Goal: Task Accomplishment & Management: Use online tool/utility

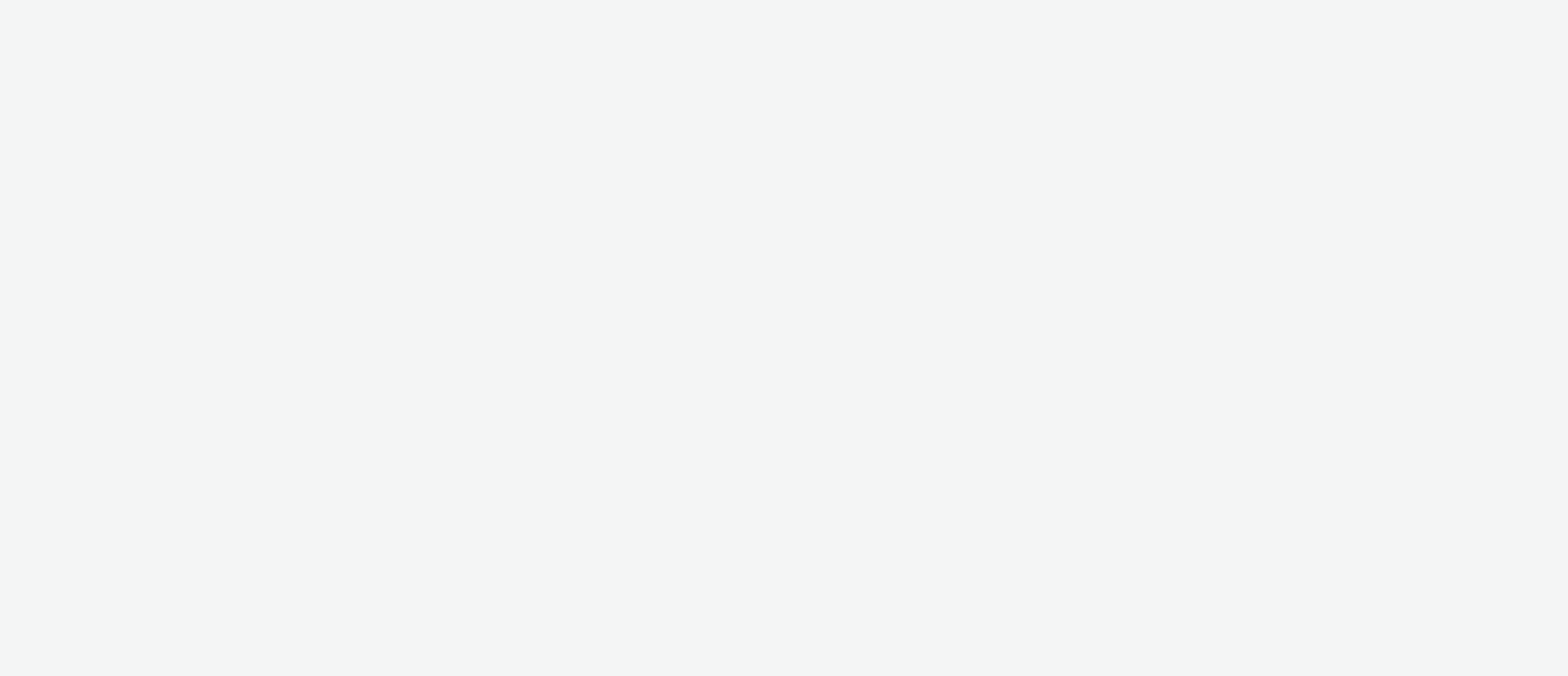
select select "11a7df10-284f-415c-b52a-427acf4c31ae"
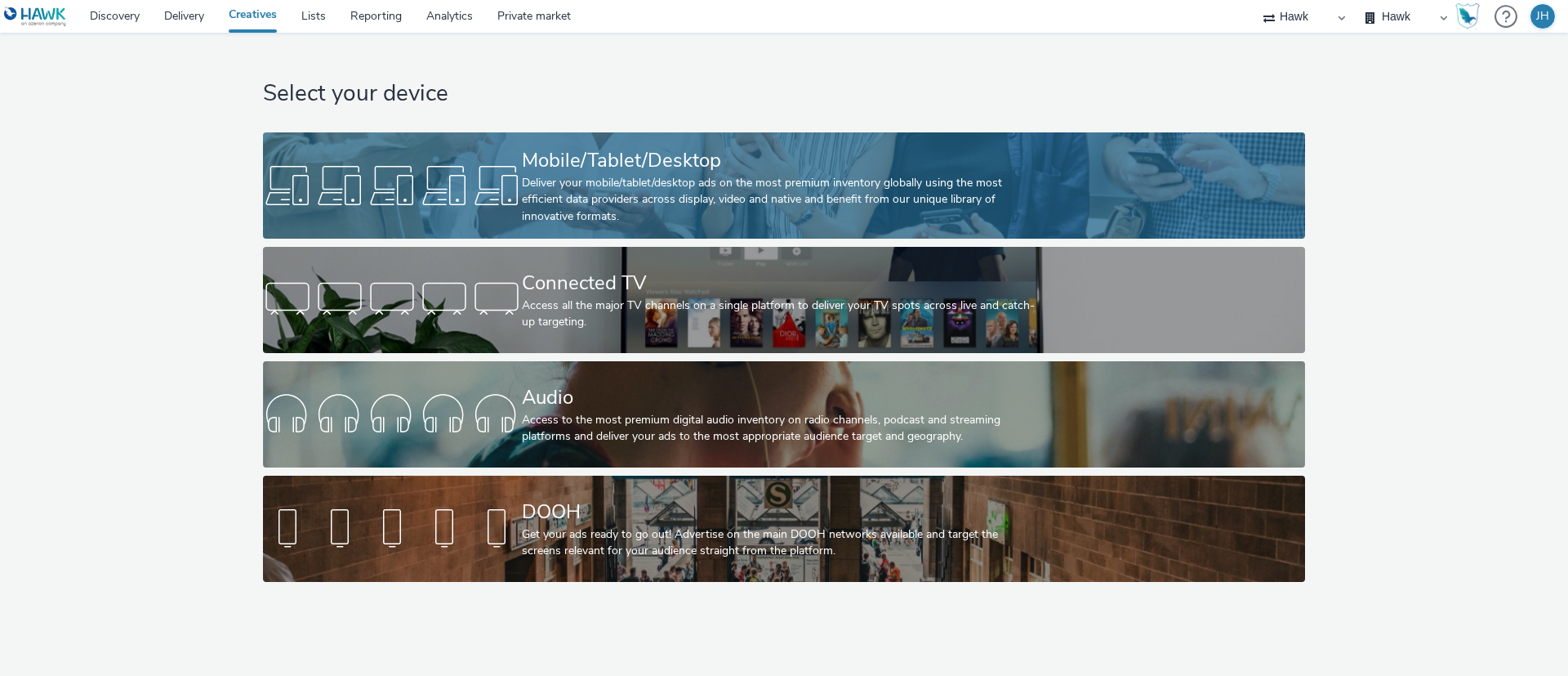
click at [730, 160] on div "Mobile/Tablet/Desktop" at bounding box center [780, 161] width 518 height 29
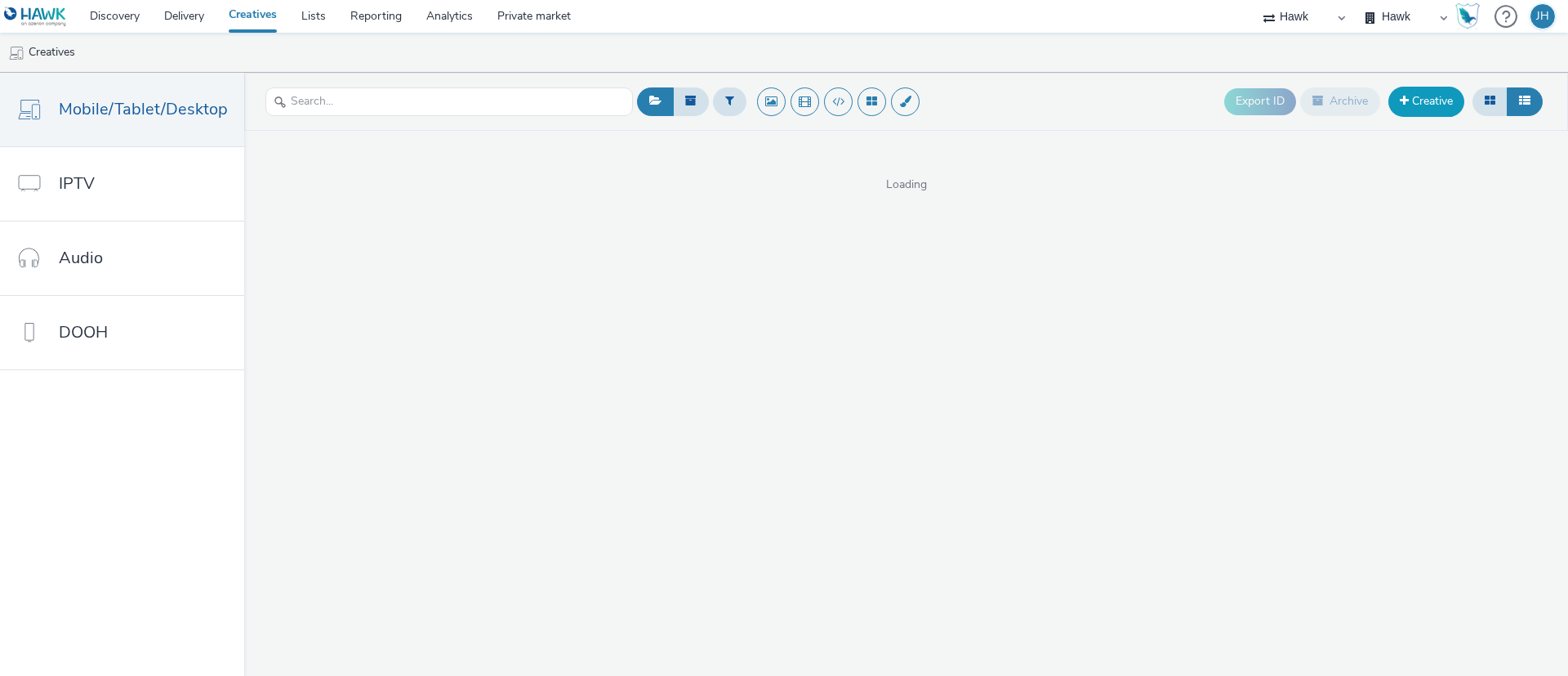
click at [1405, 107] on link "Creative" at bounding box center [1426, 101] width 76 height 30
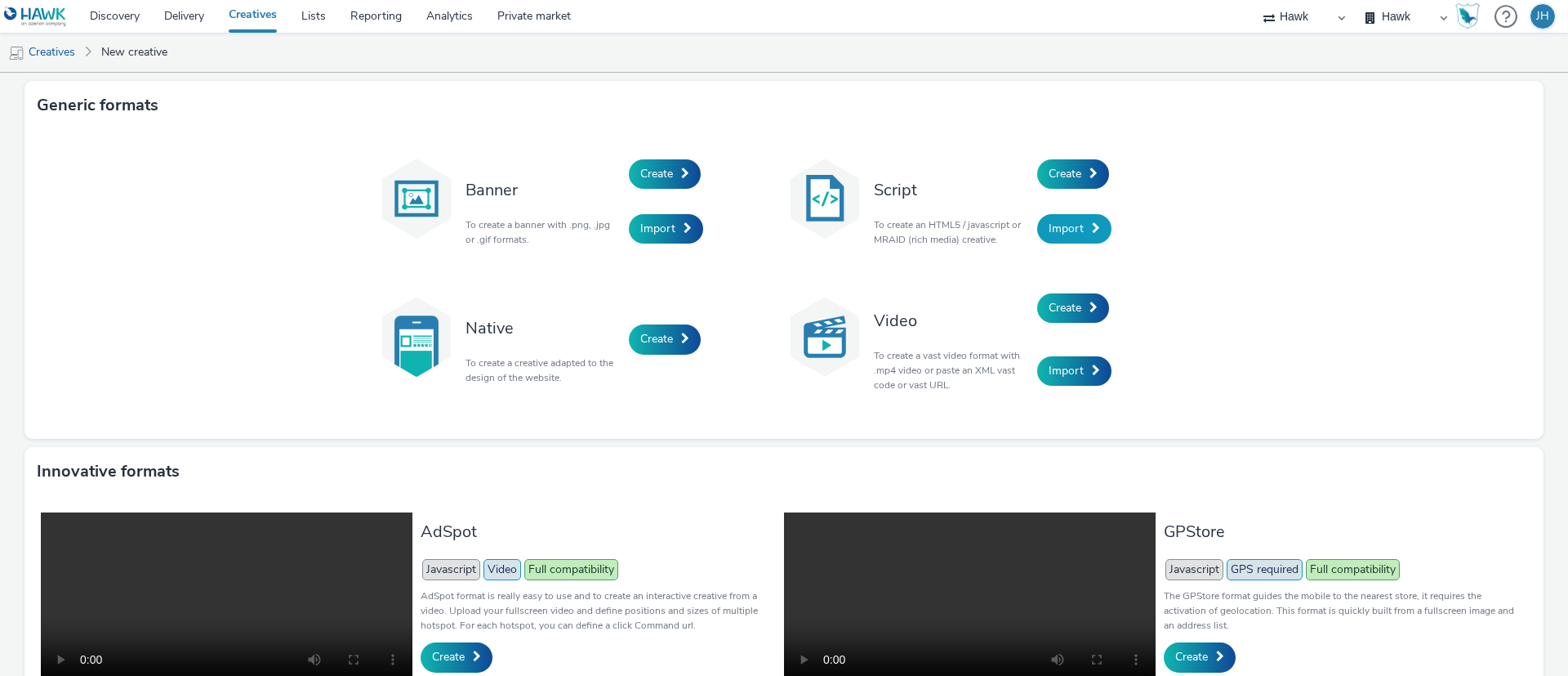
click at [1079, 229] on link "Import" at bounding box center [1074, 229] width 74 height 30
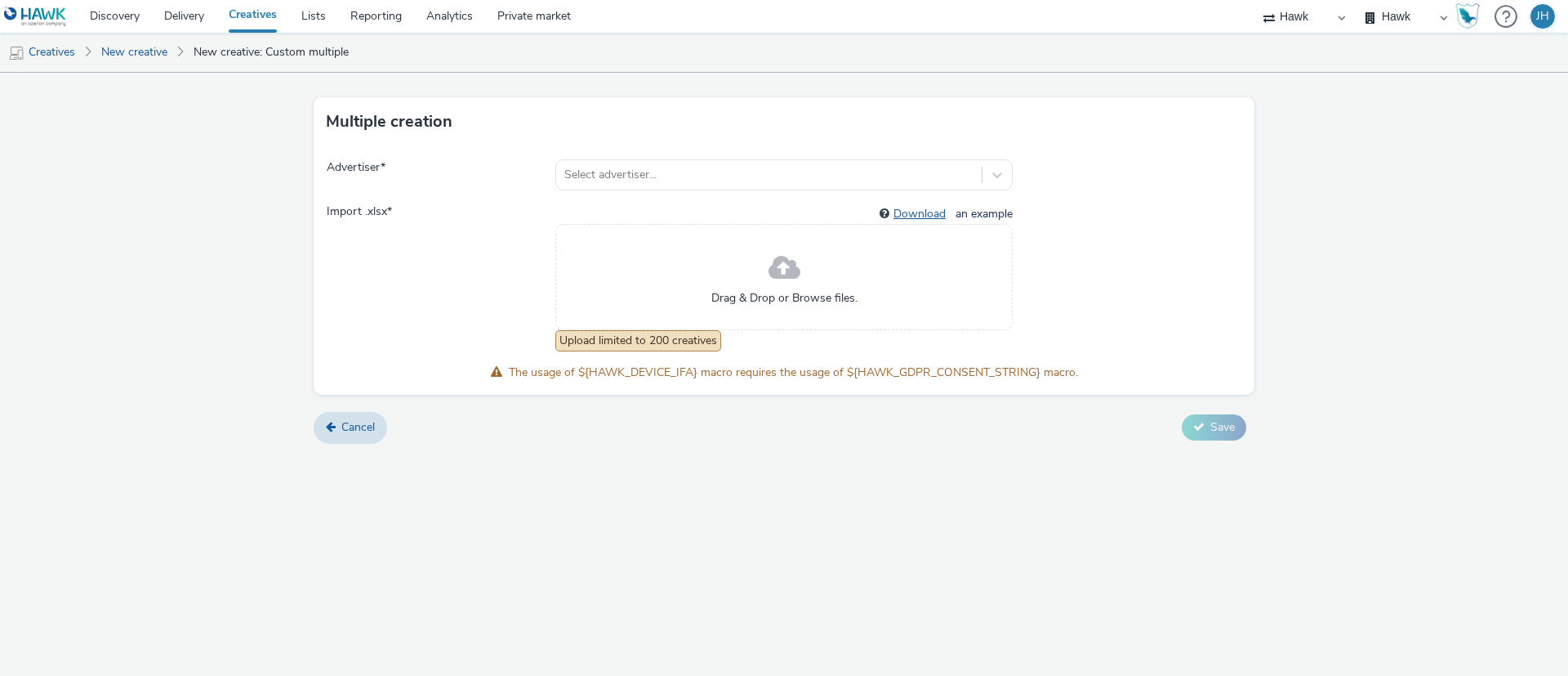
click at [935, 216] on link "Download" at bounding box center [923, 213] width 59 height 15
click at [746, 172] on div at bounding box center [769, 174] width 409 height 20
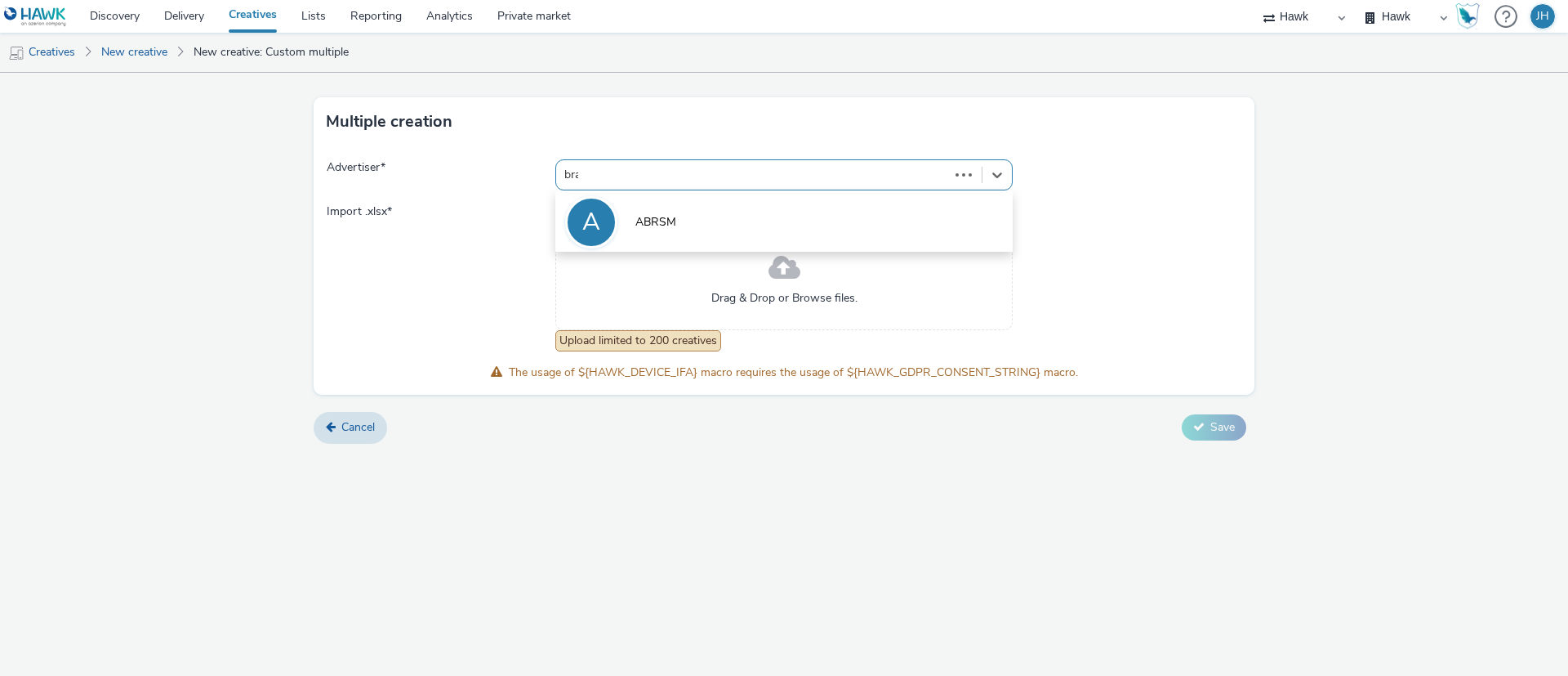
type input "bras"
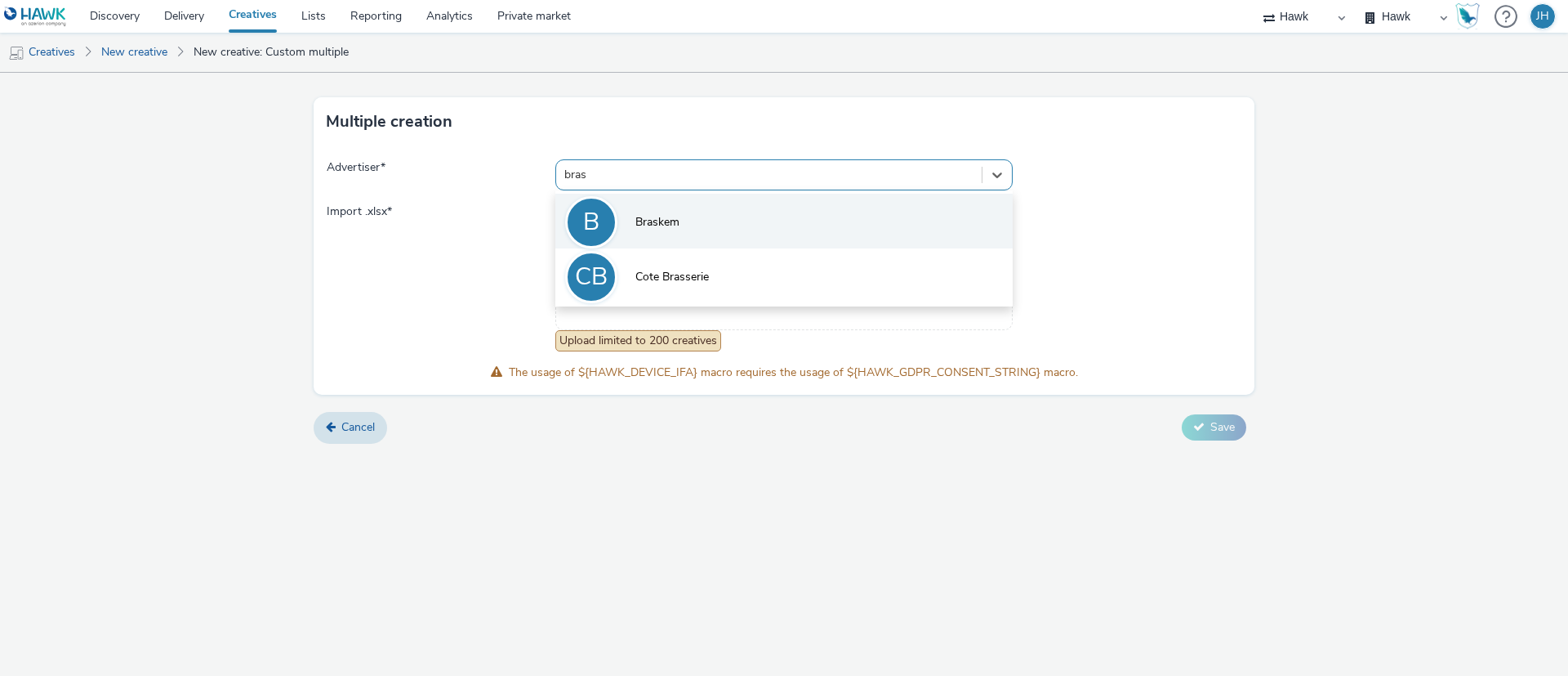
click at [746, 225] on li "B Braskem" at bounding box center [784, 221] width 458 height 55
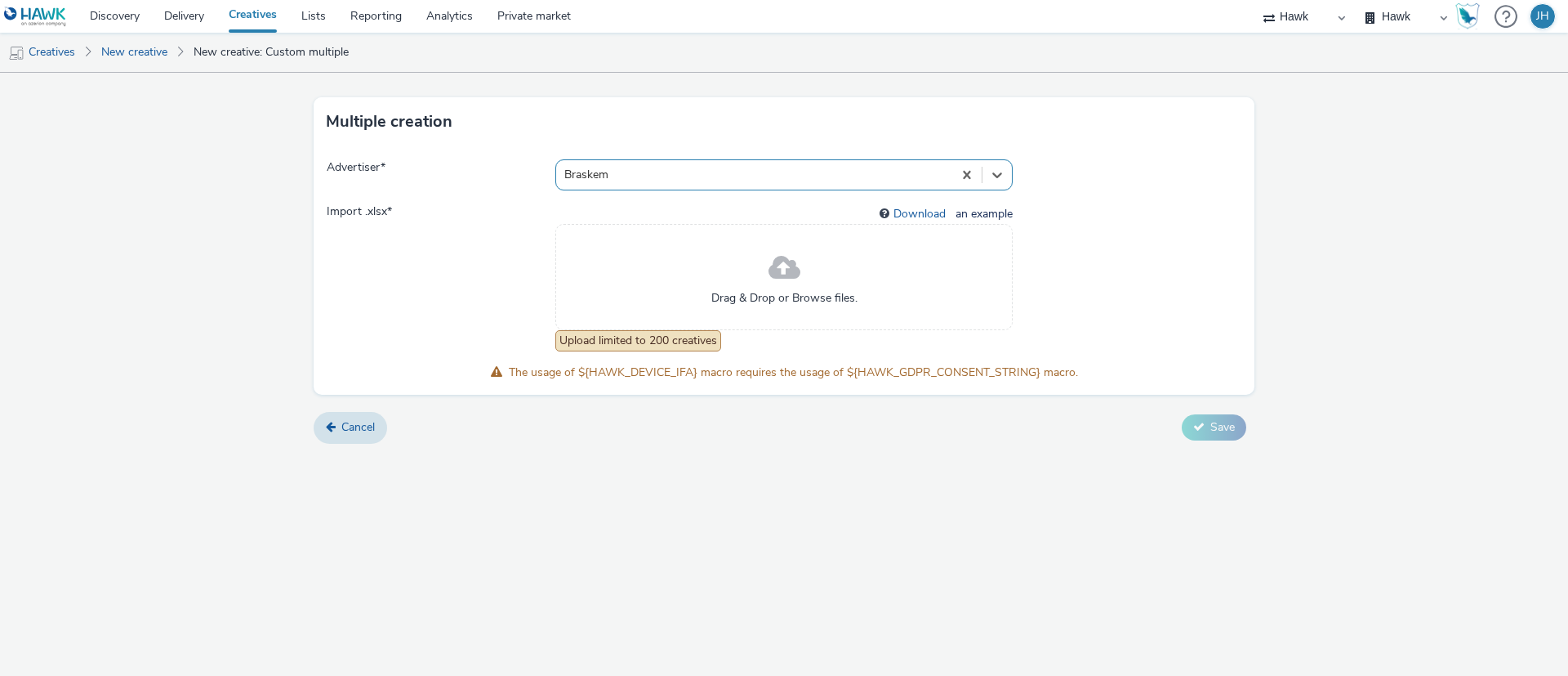
click at [1074, 245] on span at bounding box center [1127, 277] width 228 height 148
click at [1257, 227] on form "Multiple creation Advertiser * Braskem Import .xlsx * Download an example Drag …" at bounding box center [784, 264] width 1568 height 383
click at [648, 273] on div "Drag & Drop or Browse files." at bounding box center [784, 277] width 458 height 107
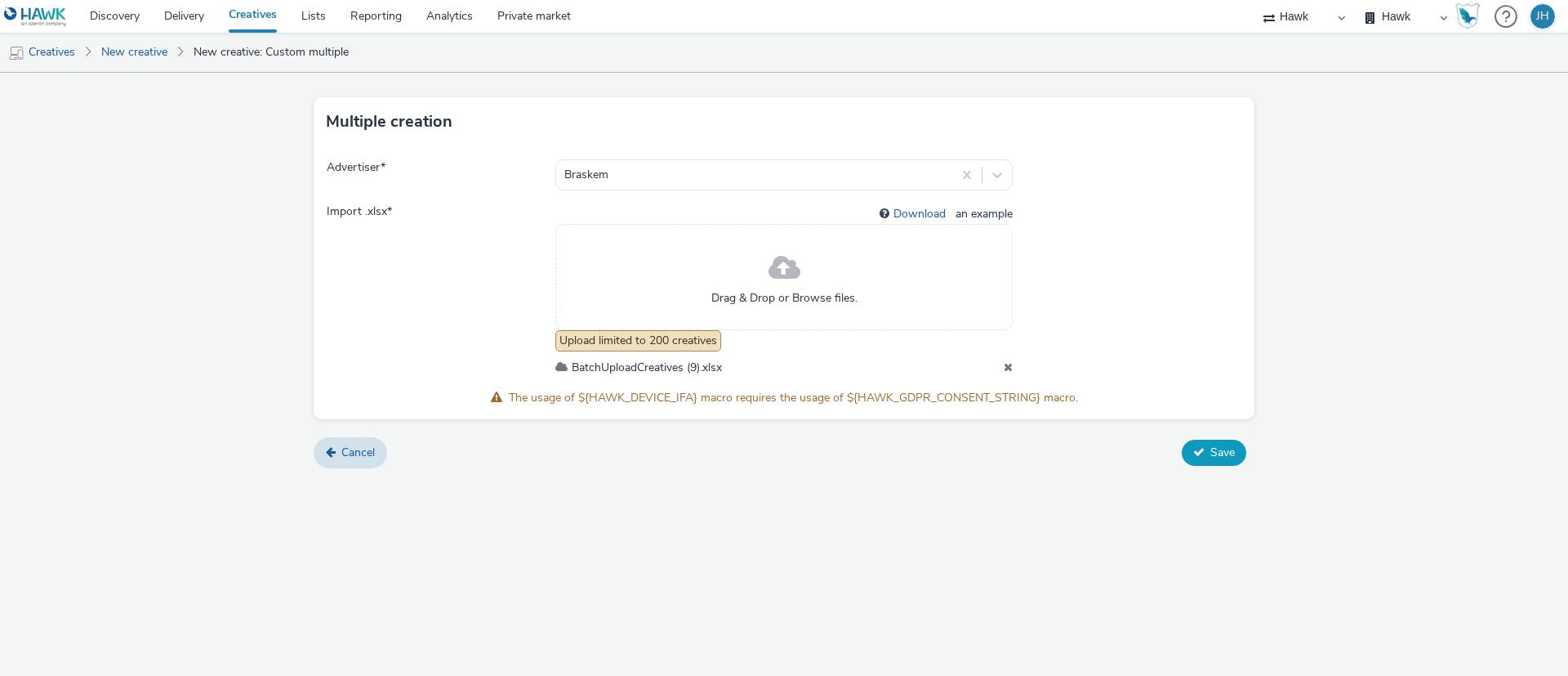
click at [1217, 448] on span "Save" at bounding box center [1223, 452] width 25 height 15
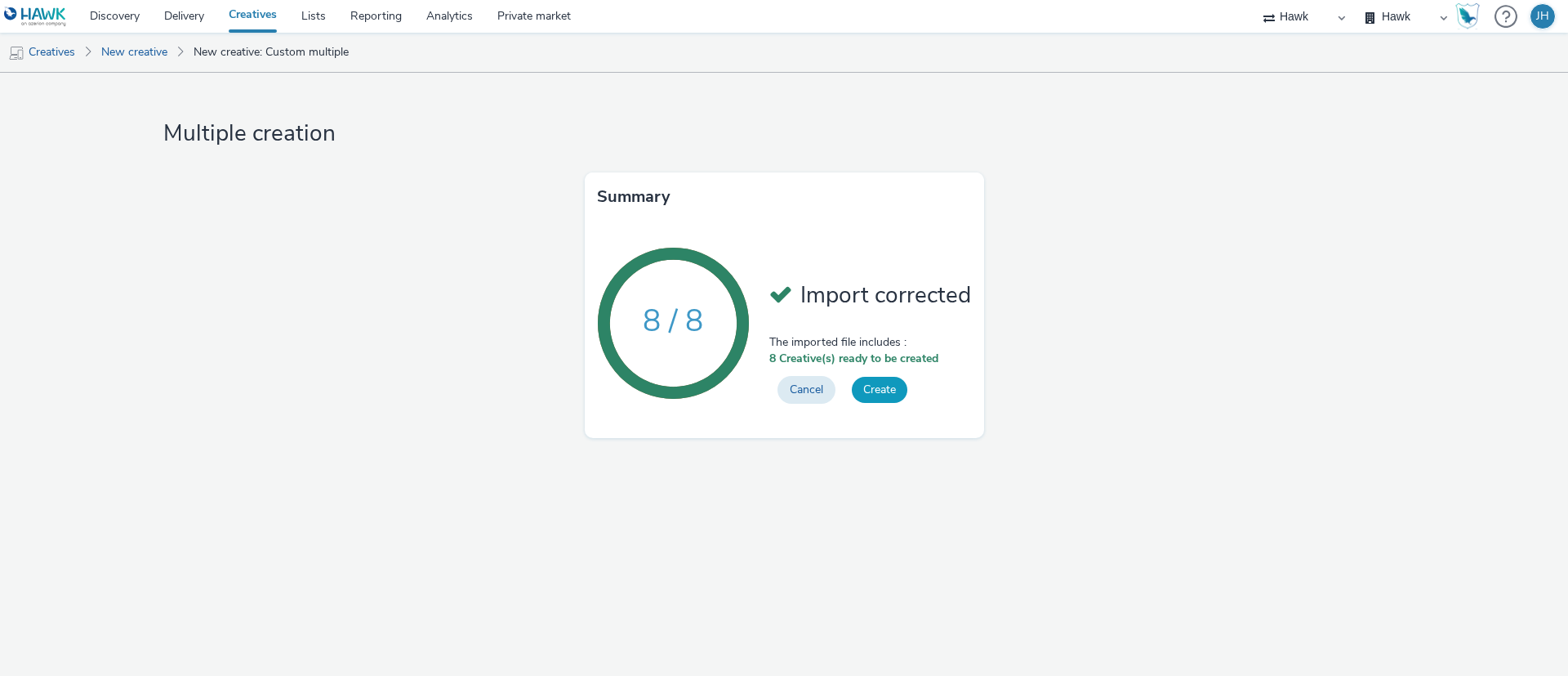
click at [864, 394] on button "Create" at bounding box center [879, 389] width 55 height 26
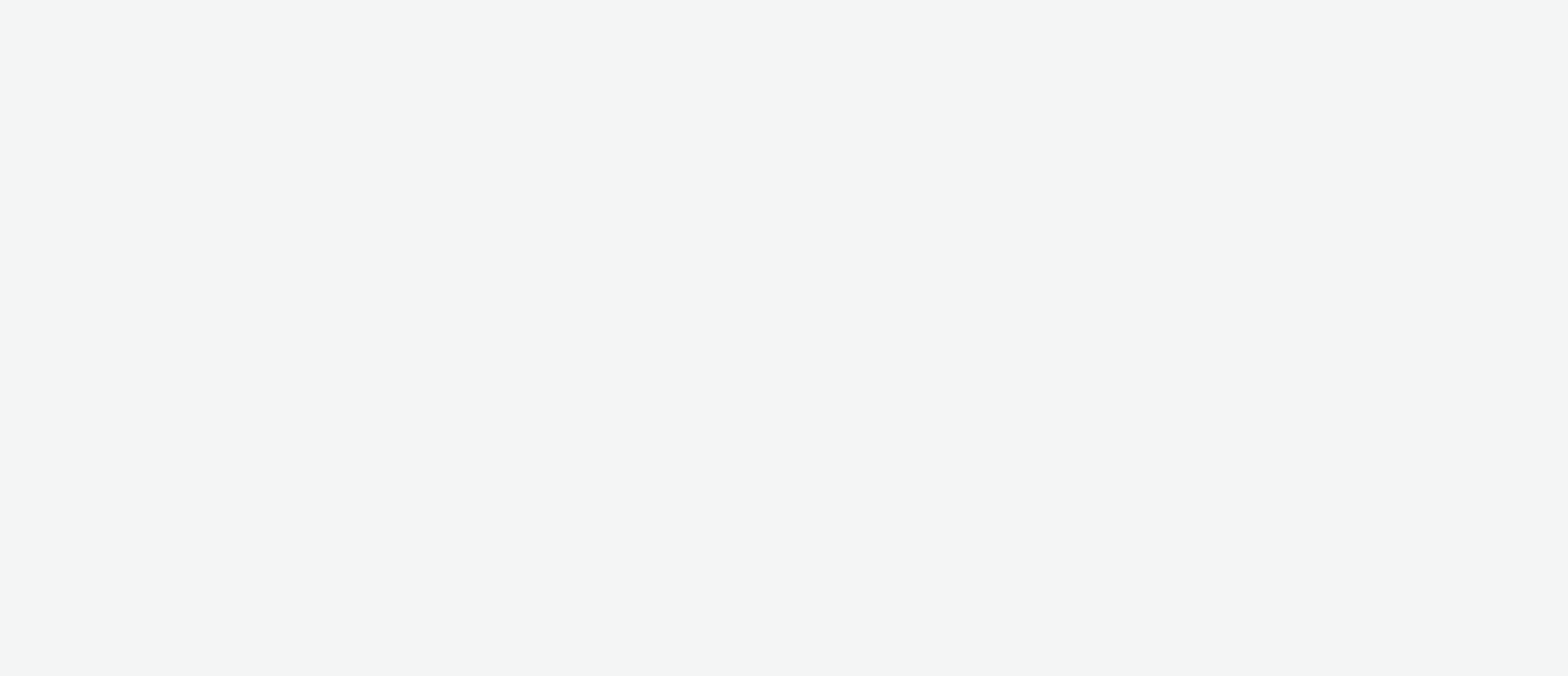
select select "11a7df10-284f-415c-b52a-427acf4c31ae"
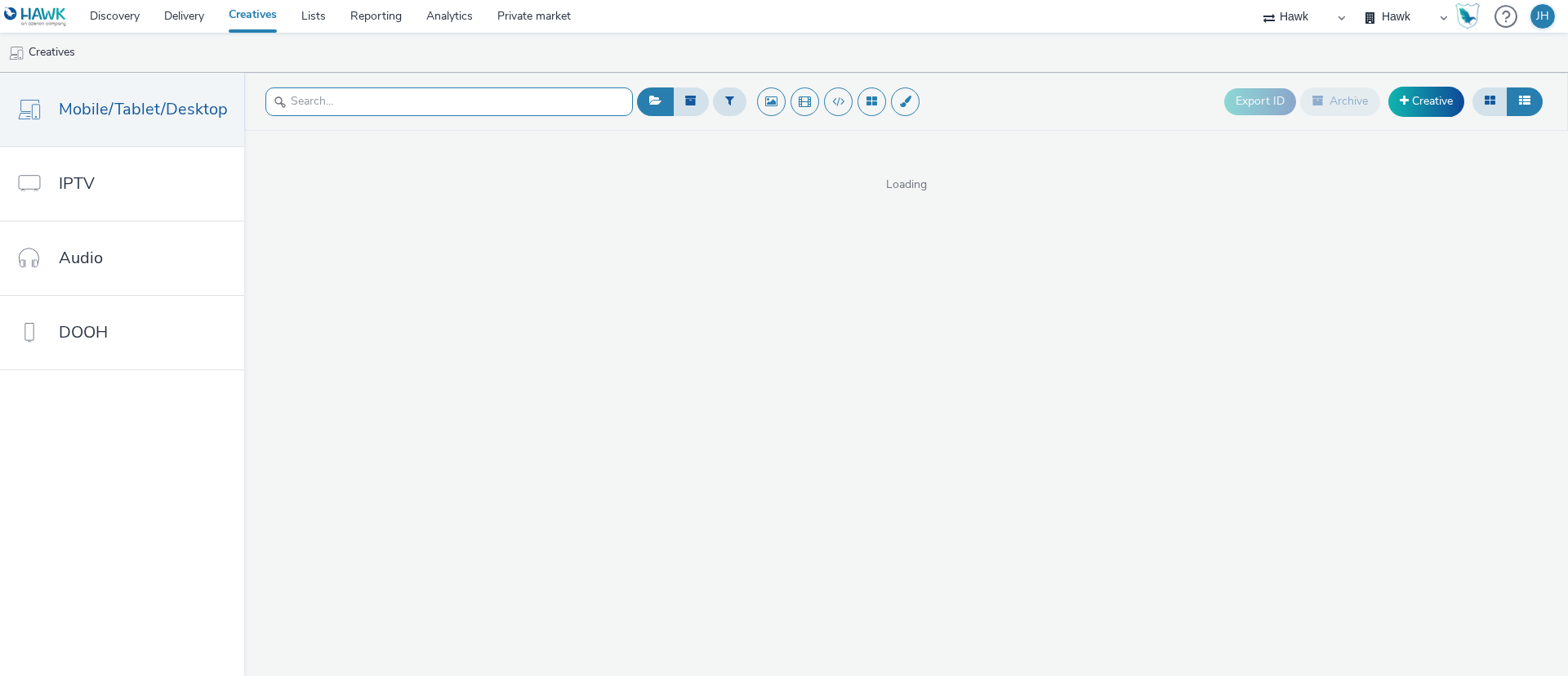
click at [386, 90] on input "text" at bounding box center [449, 102] width 367 height 29
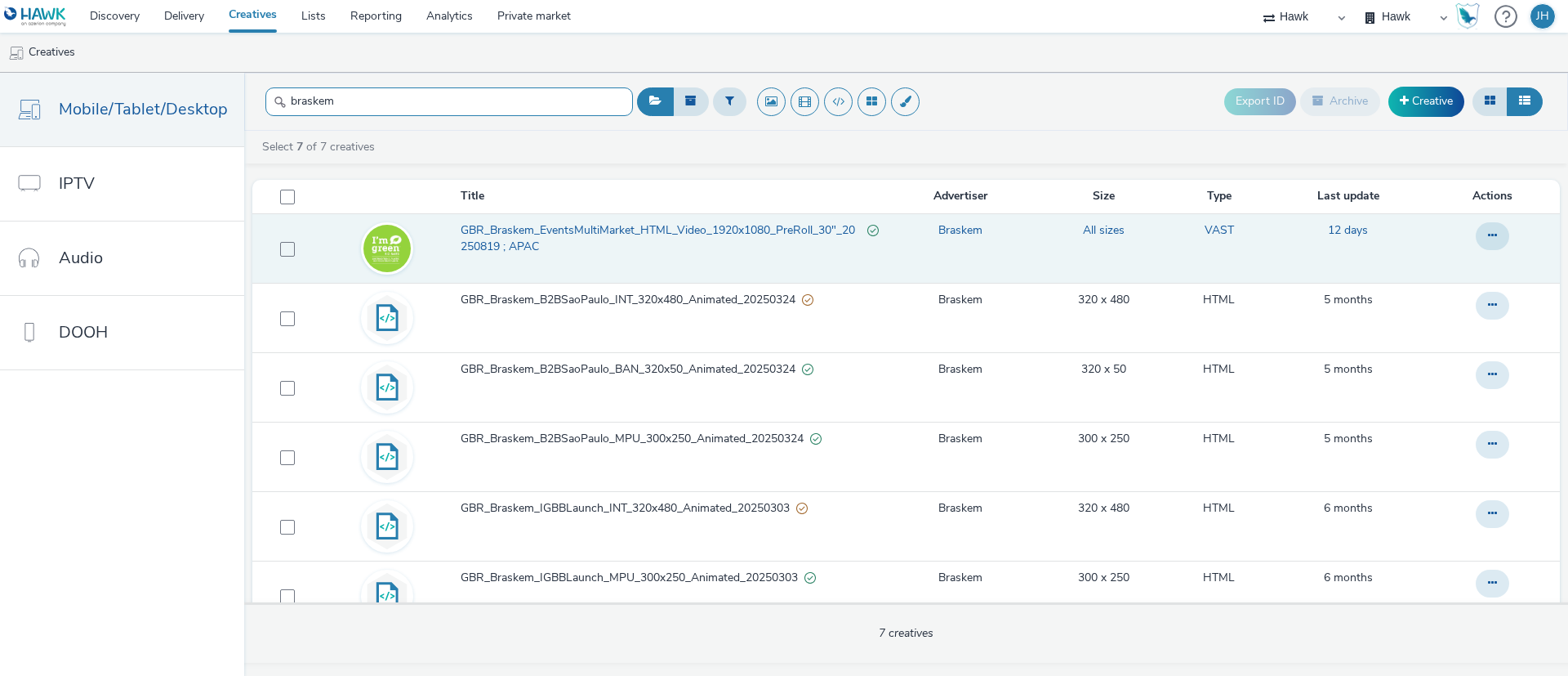
type input "braskem"
click at [480, 244] on span "GBR_Braskem_EventsMultiMarket_HTML_Video_1920x1080_PreRoll_30"_20250819 ; APAC" at bounding box center [663, 238] width 406 height 33
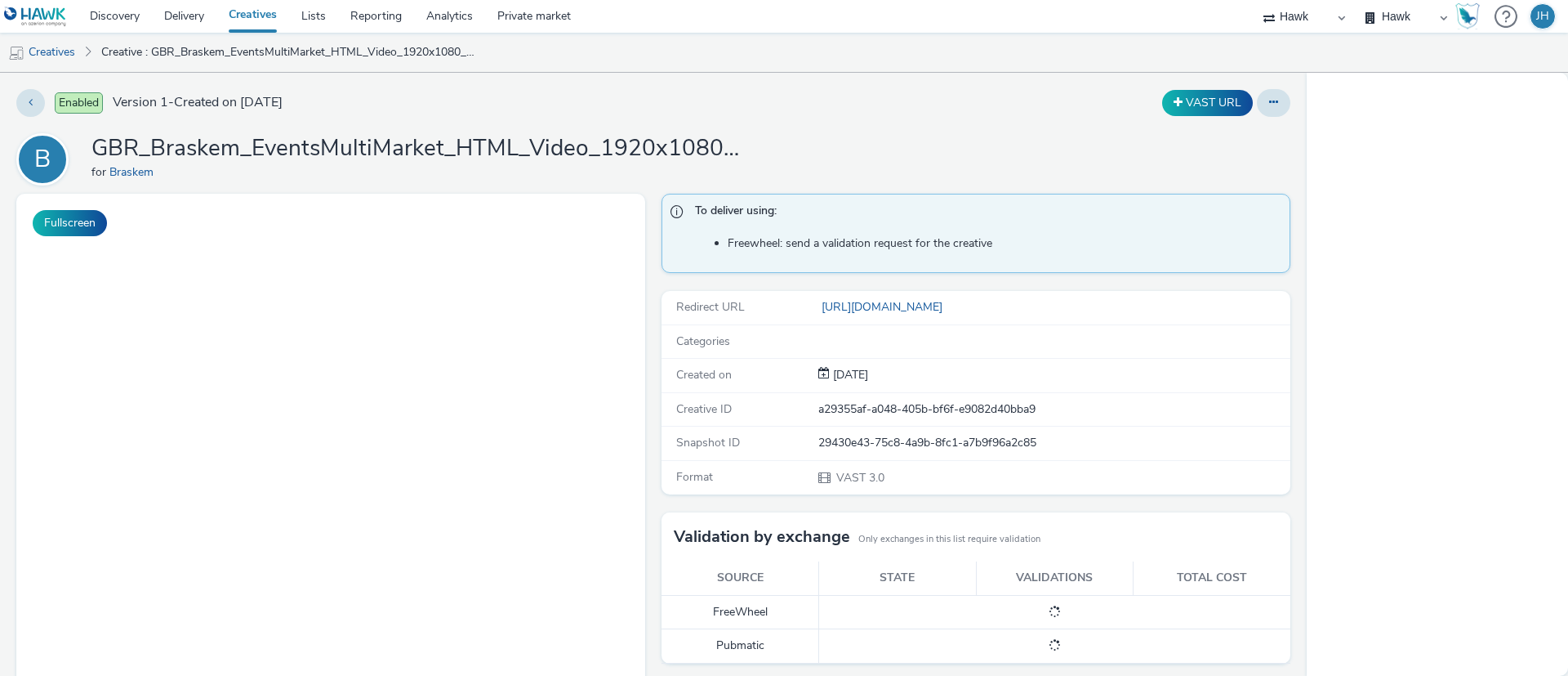
click at [234, 141] on h1 "GBR_Braskem_EventsMultiMarket_HTML_Video_1920x1080_PreRoll_30"_20250819 ; APAC" at bounding box center [418, 149] width 654 height 31
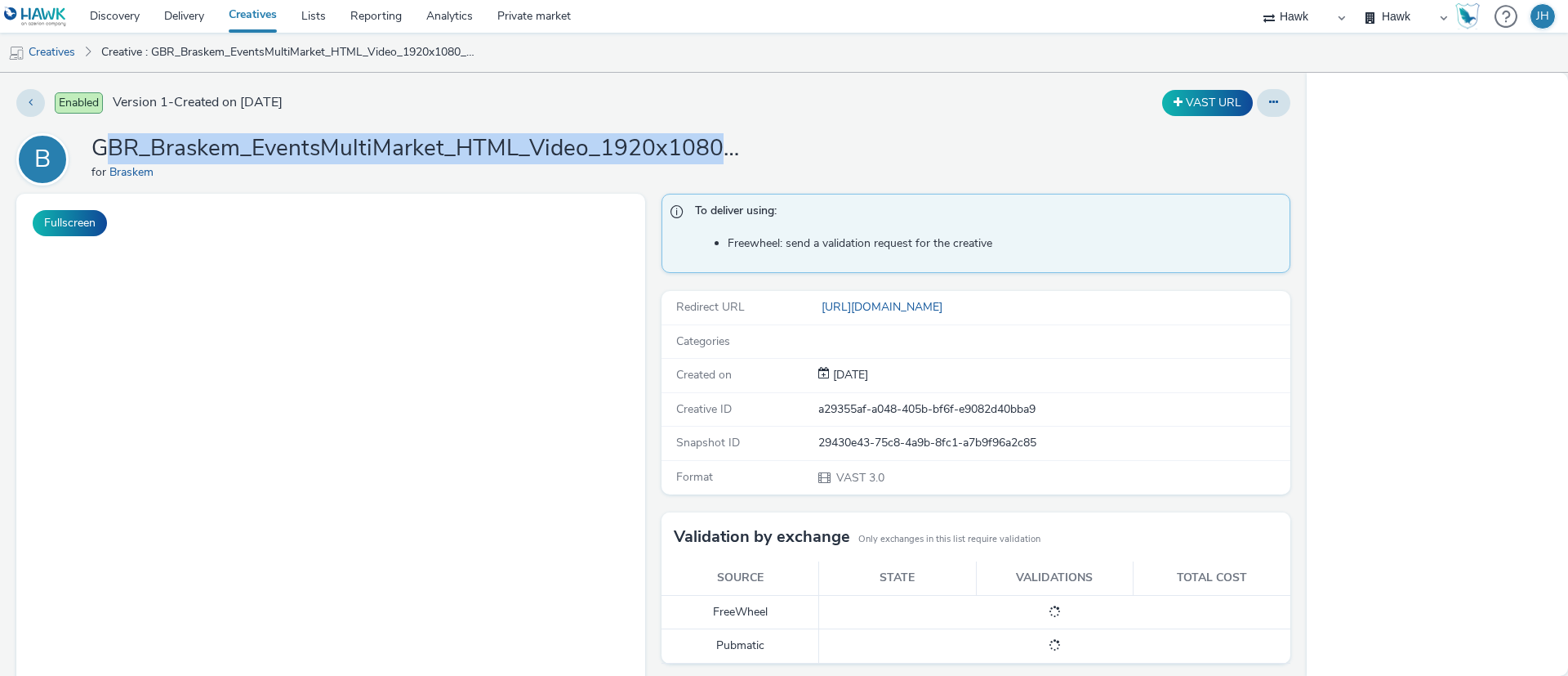
click at [234, 141] on h1 "GBR_Braskem_EventsMultiMarket_HTML_Video_1920x1080_PreRoll_30"_20250819 ; APAC" at bounding box center [418, 149] width 654 height 31
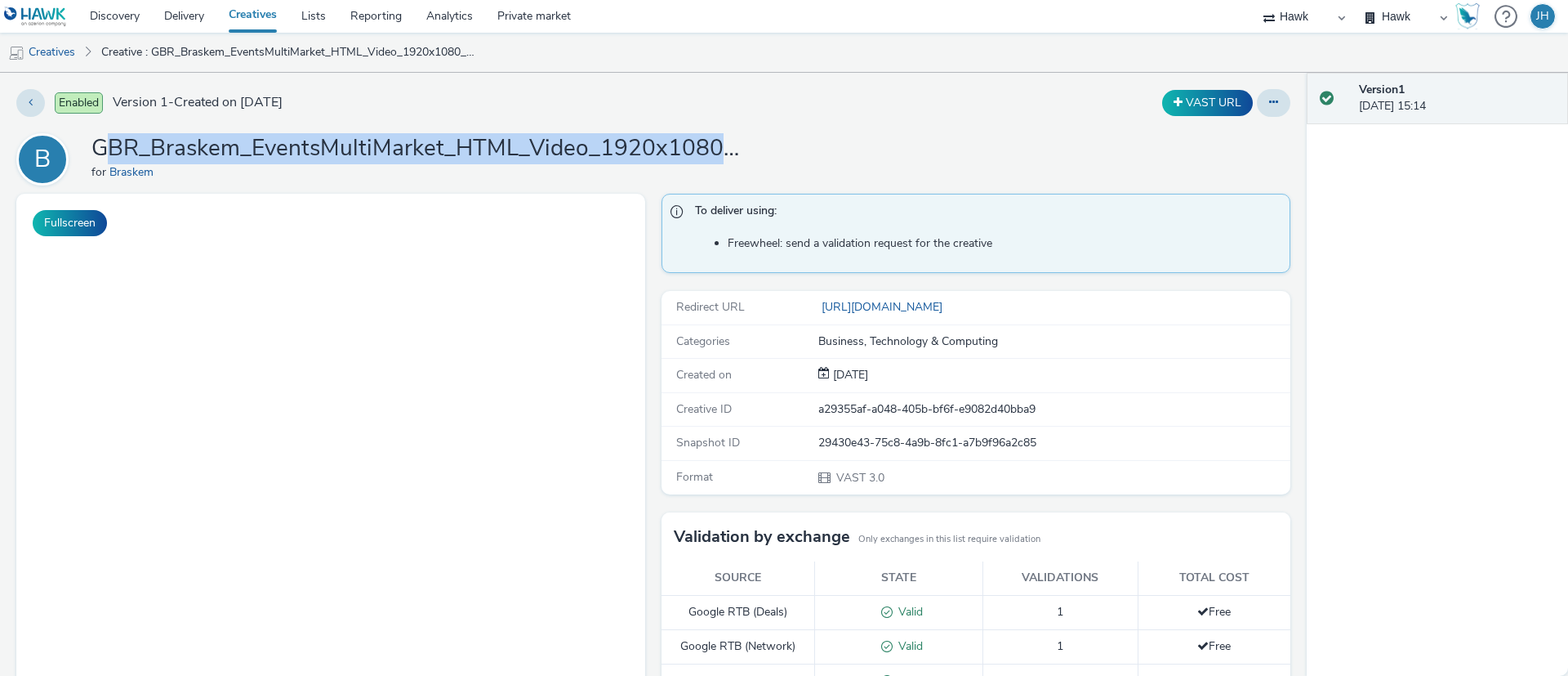
click at [234, 141] on h1 "GBR_Braskem_EventsMultiMarket_HTML_Video_1920x1080_PreRoll_30"_20250819 ; APAC" at bounding box center [418, 149] width 654 height 31
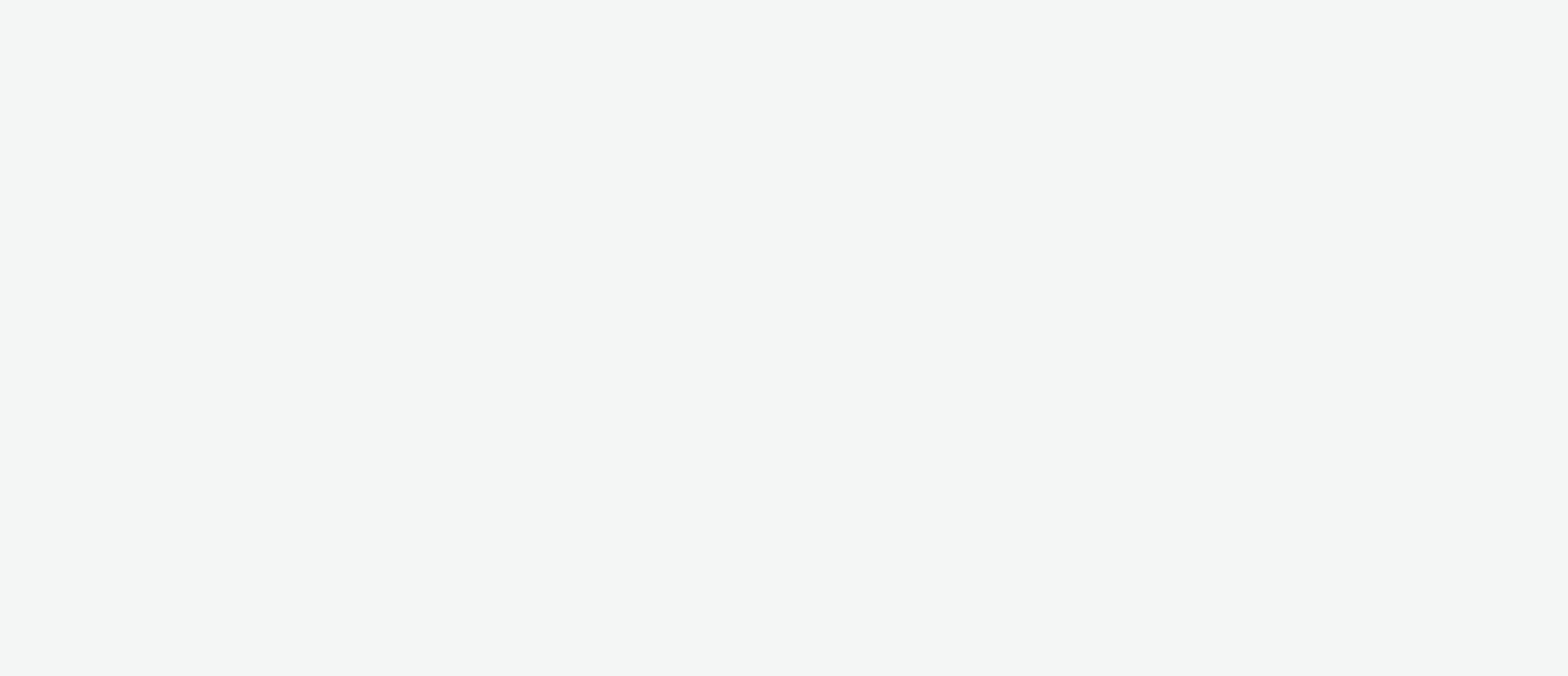
select select "11a7df10-284f-415c-b52a-427acf4c31ae"
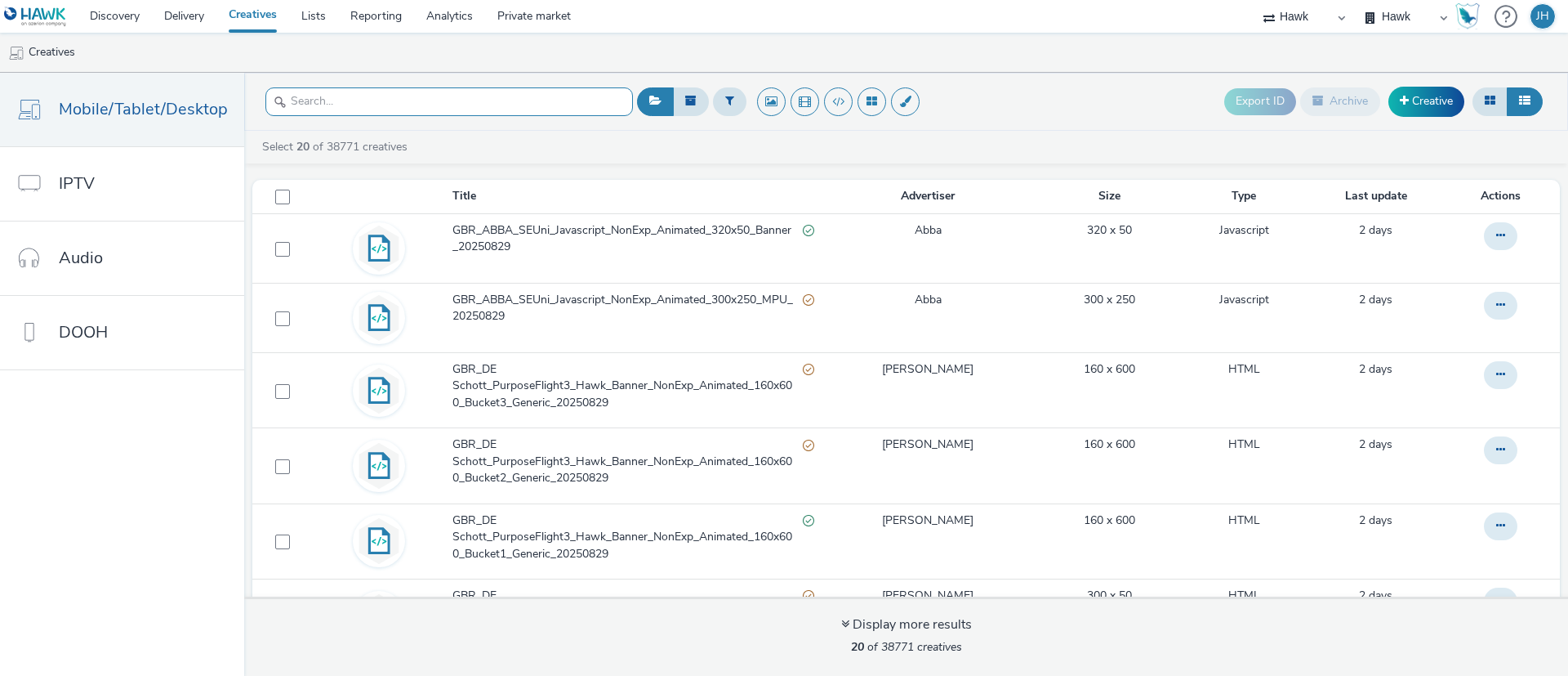
click at [473, 111] on input "text" at bounding box center [449, 102] width 367 height 29
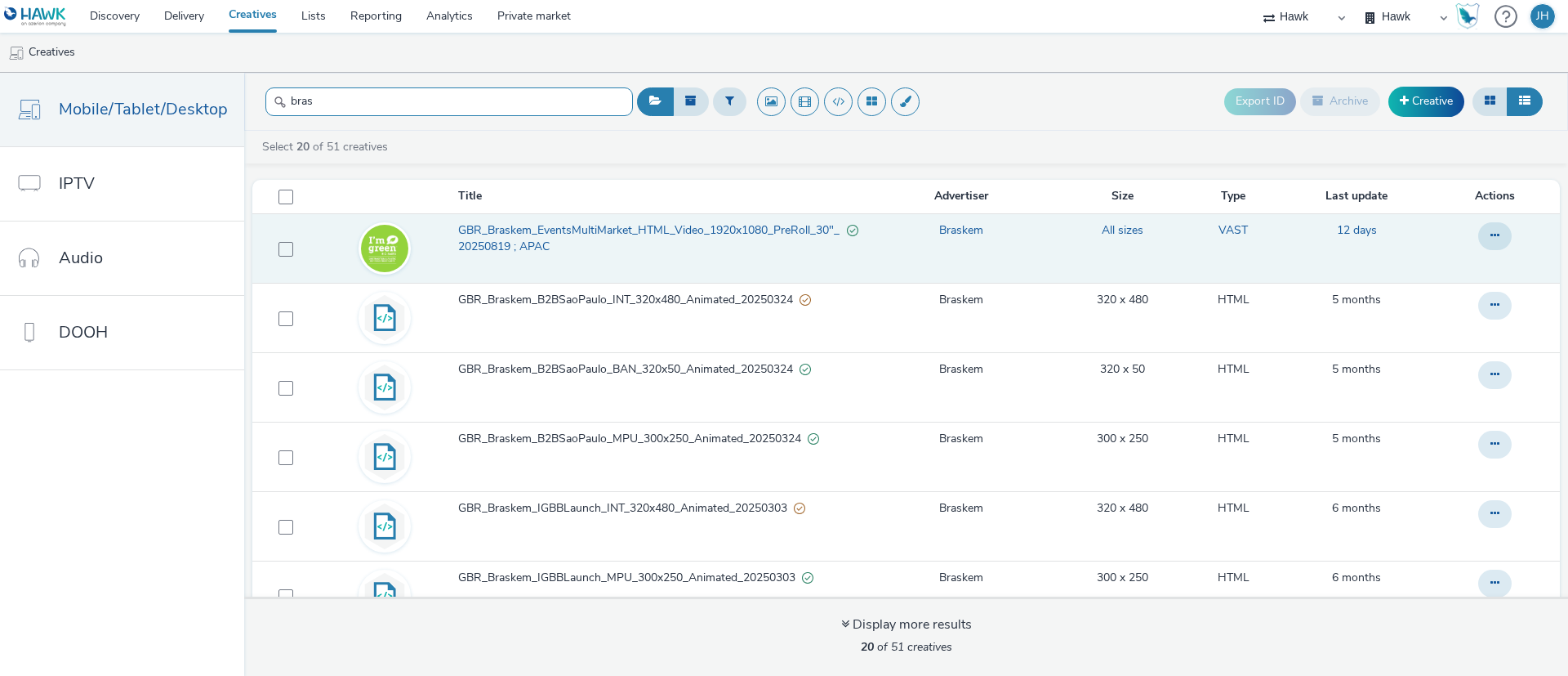
type input "bras"
click at [468, 230] on span "GBR_Braskem_EventsMultiMarket_HTML_Video_1920x1080_PreRoll_30"_20250819 ; APAC" at bounding box center [652, 238] width 389 height 33
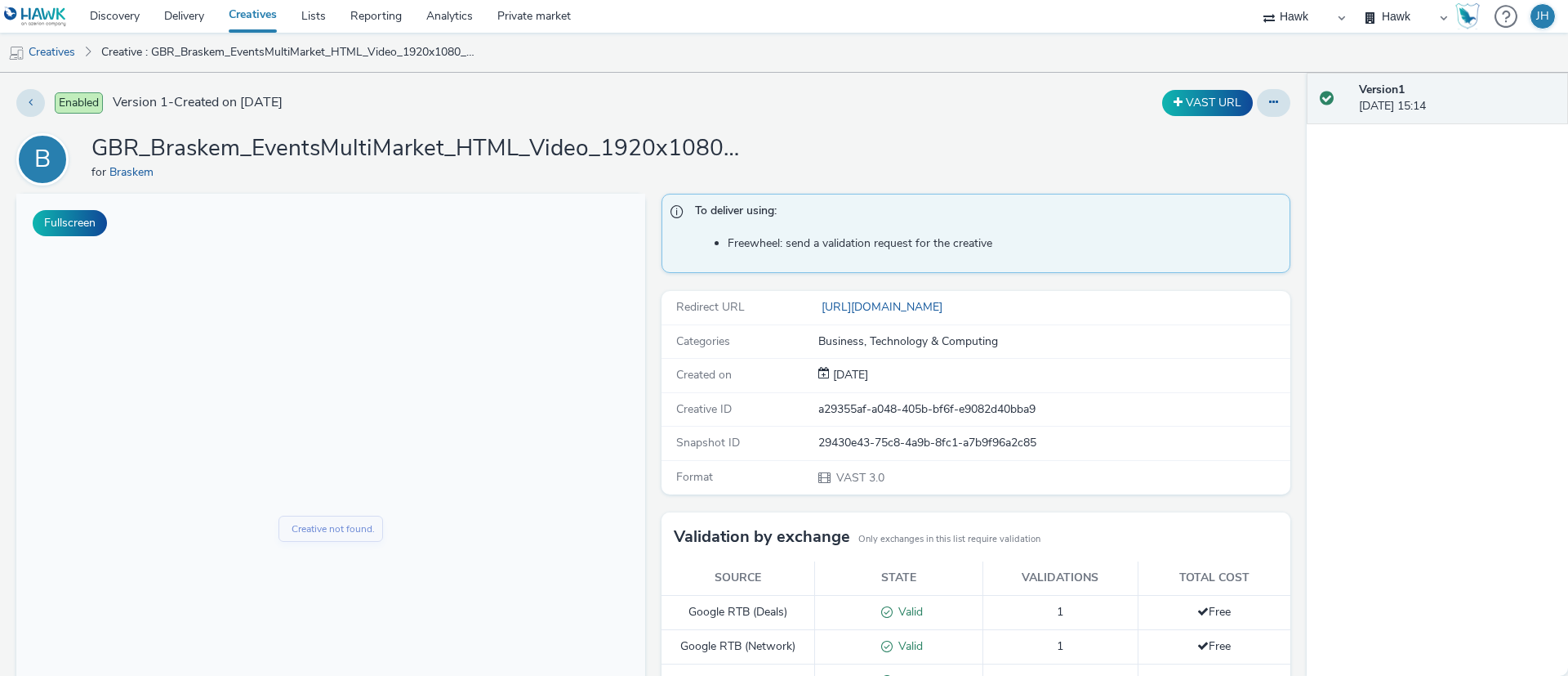
scroll to position [123, 0]
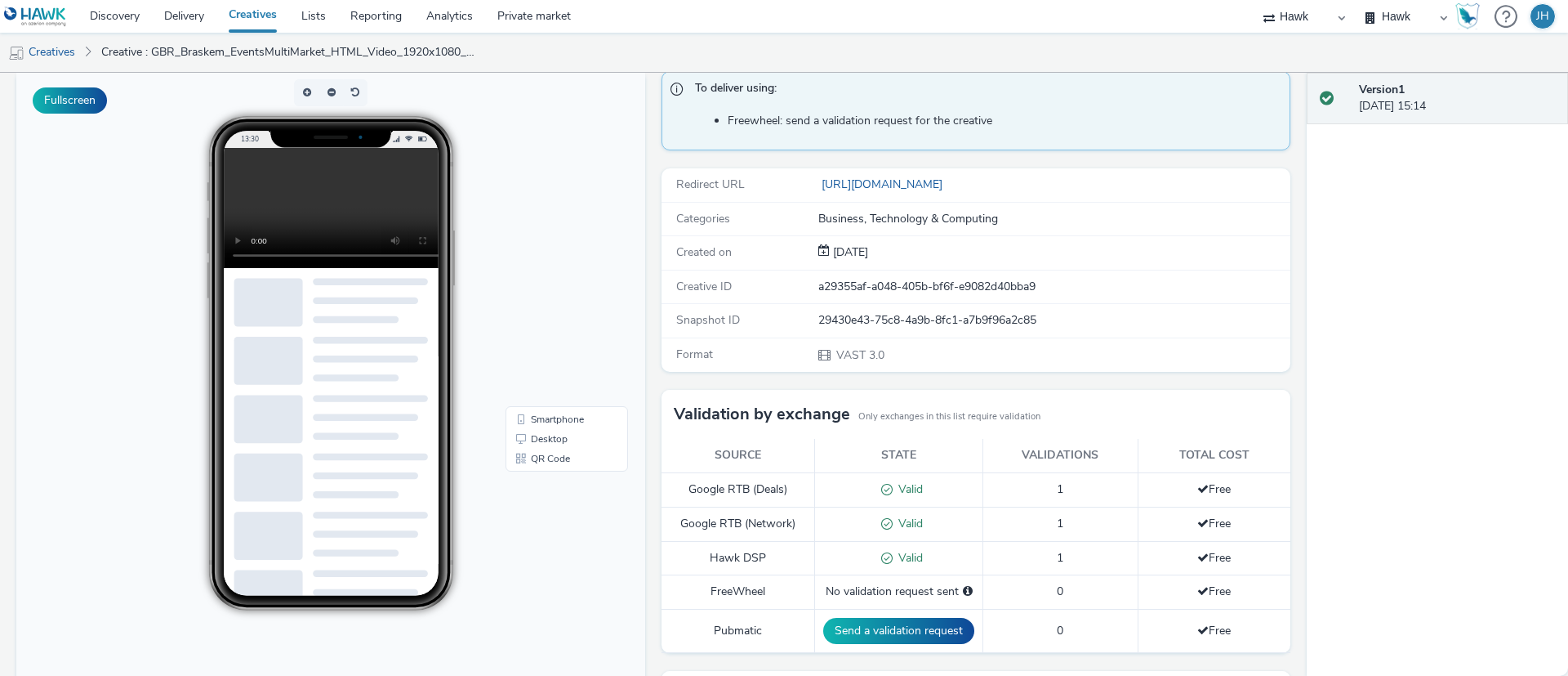
click at [805, 222] on div "Categories" at bounding box center [740, 218] width 155 height 16
click at [186, 20] on link "Delivery" at bounding box center [185, 16] width 65 height 32
